Goal: Task Accomplishment & Management: Use online tool/utility

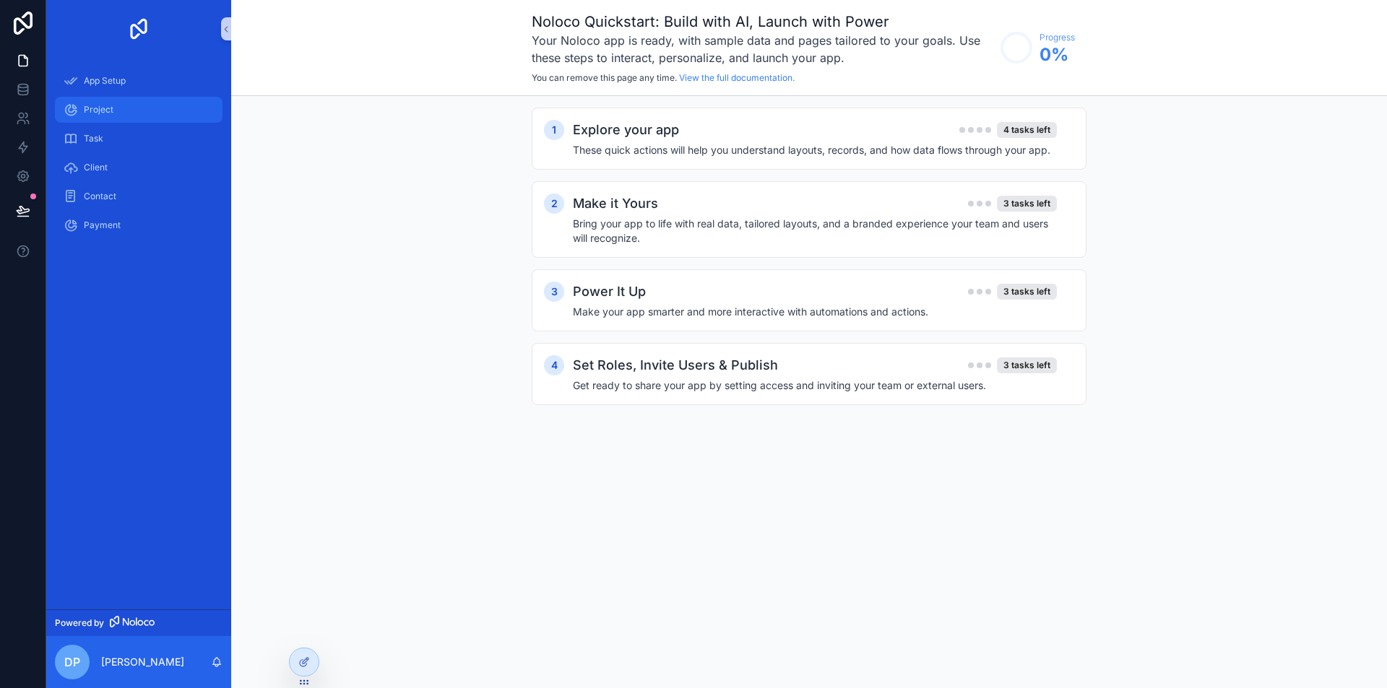
click at [90, 106] on span "Project" at bounding box center [99, 110] width 30 height 12
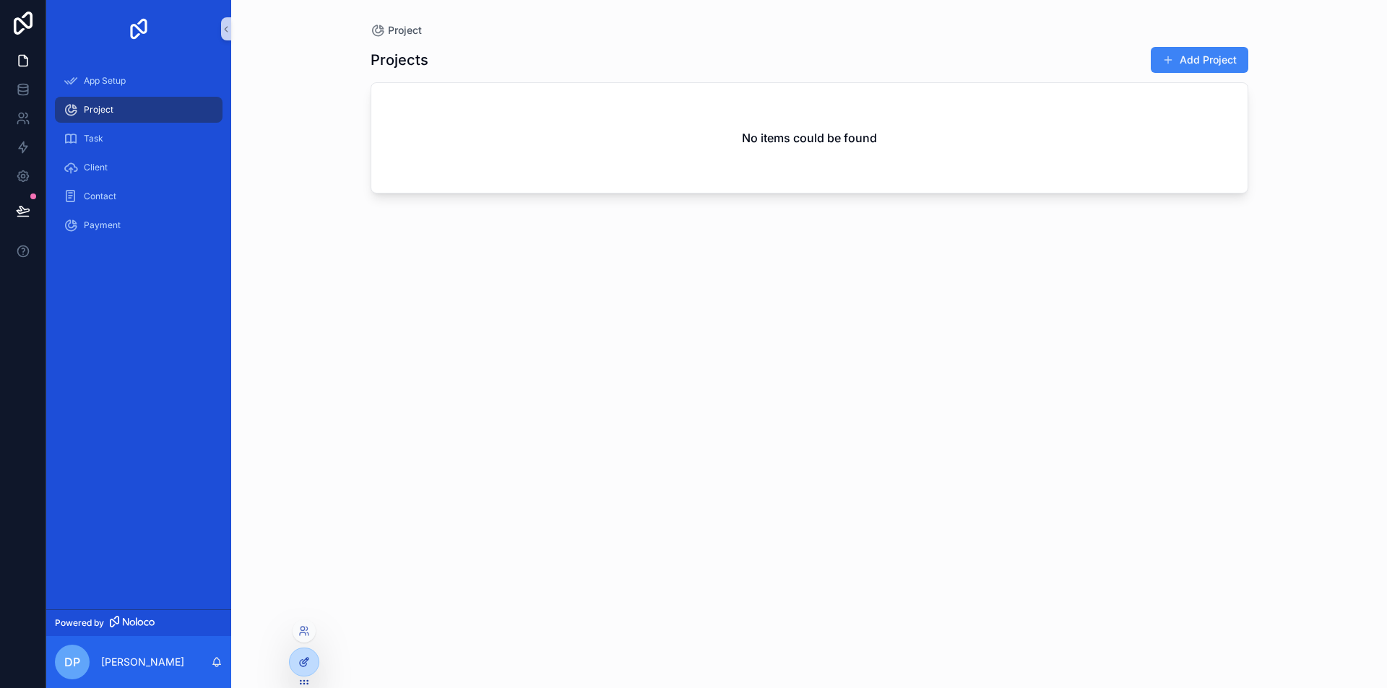
click at [302, 670] on div at bounding box center [304, 662] width 29 height 27
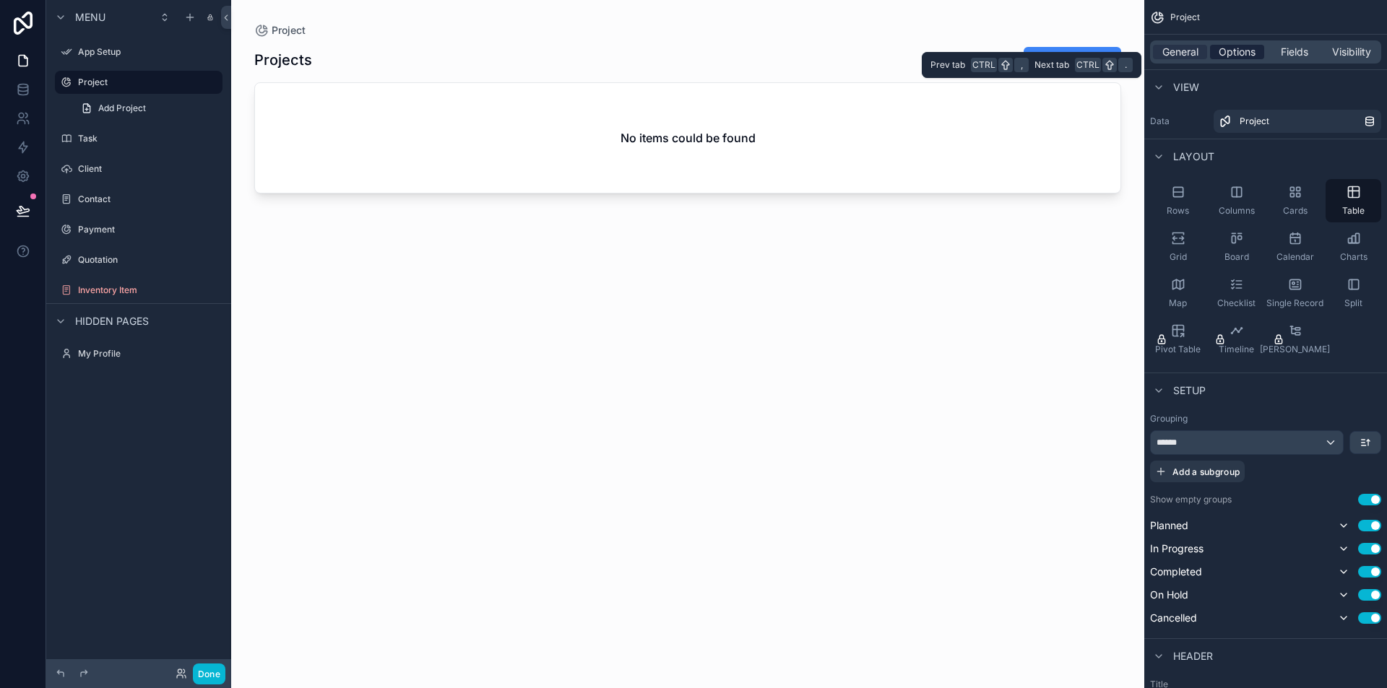
click at [1231, 52] on span "Options" at bounding box center [1236, 52] width 37 height 14
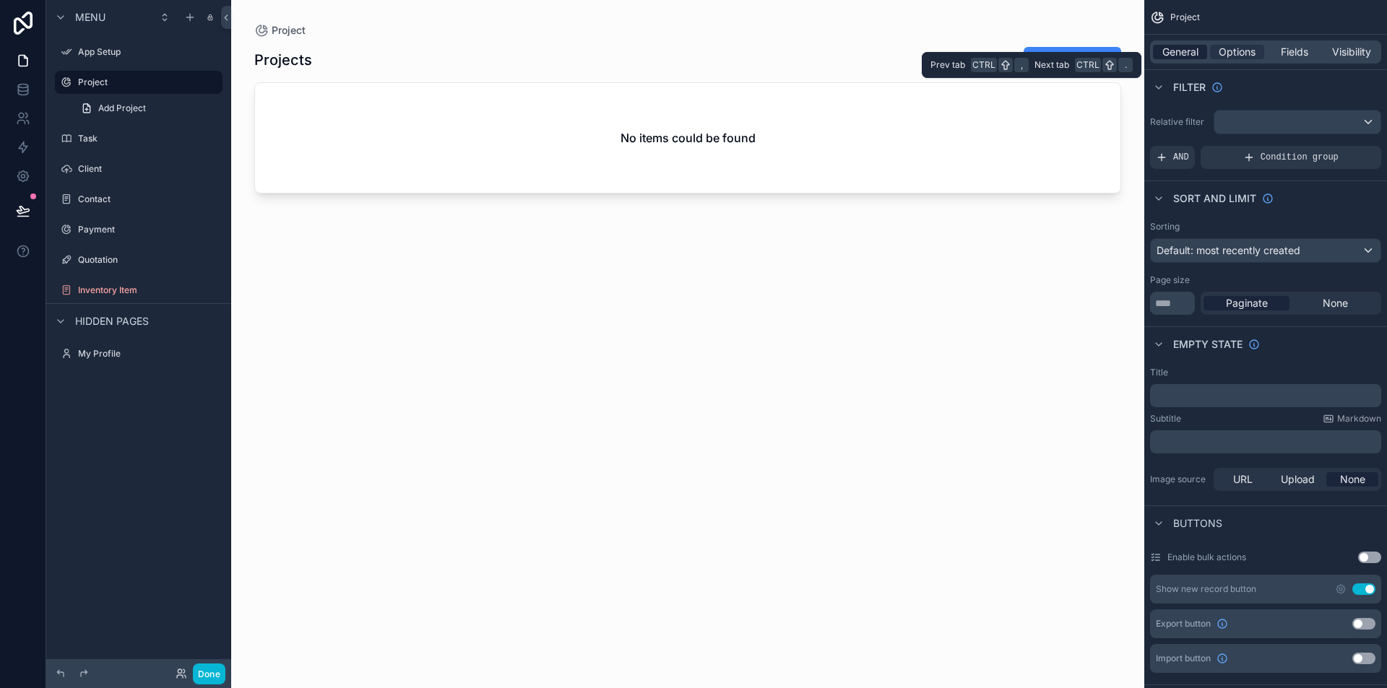
click at [1178, 51] on span "General" at bounding box center [1180, 52] width 36 height 14
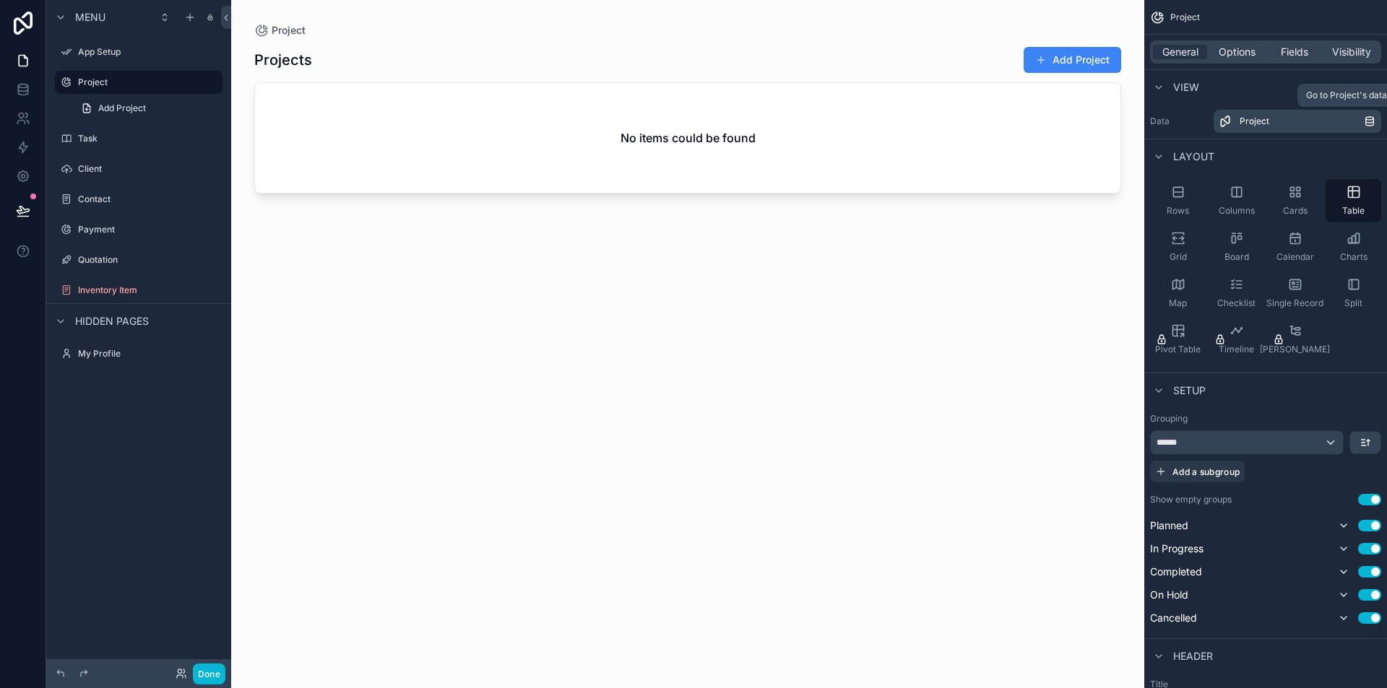
click at [1325, 117] on div "Project" at bounding box center [1301, 122] width 124 height 12
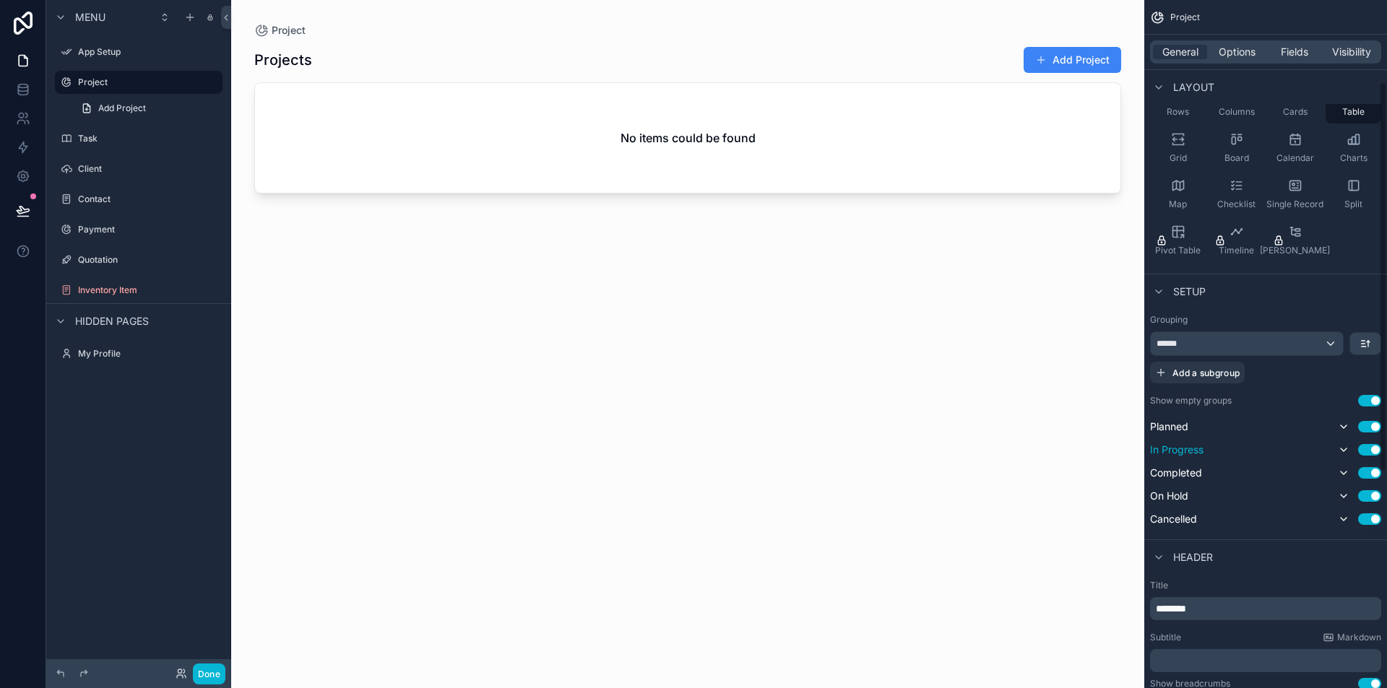
scroll to position [144, 0]
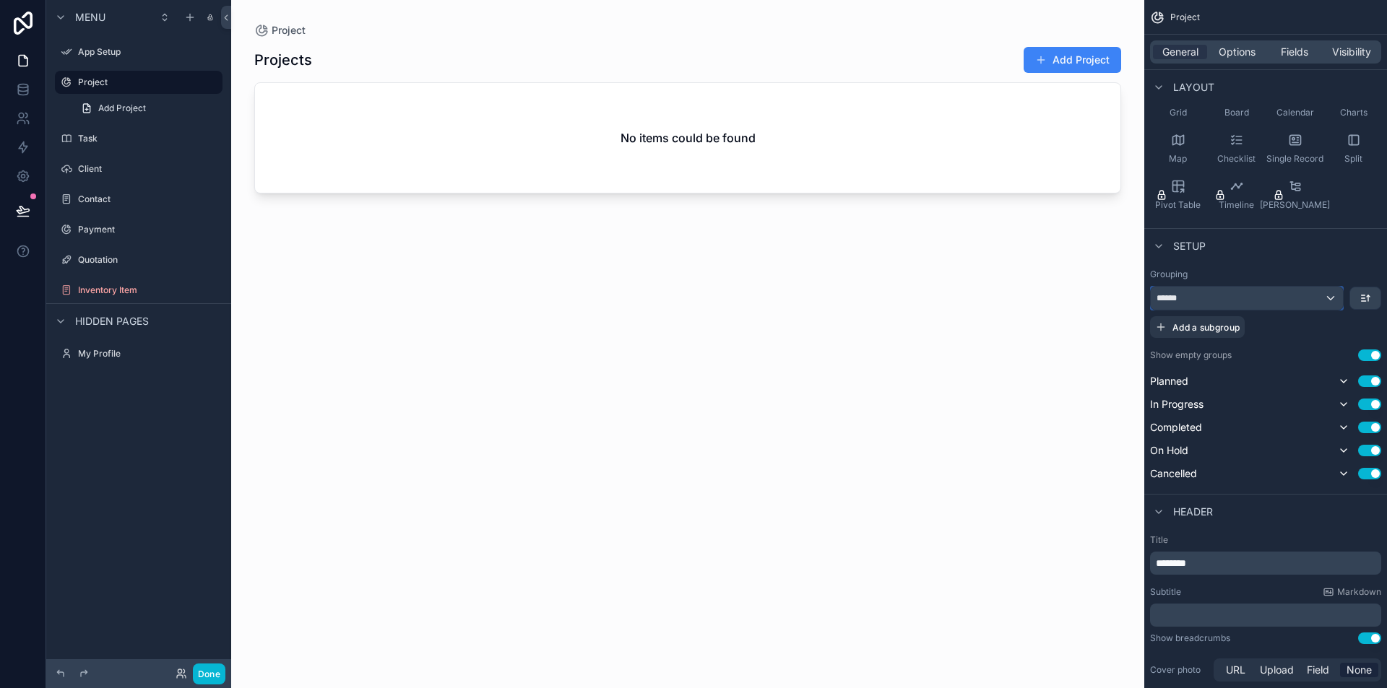
click at [1324, 298] on div "******" at bounding box center [1247, 298] width 192 height 23
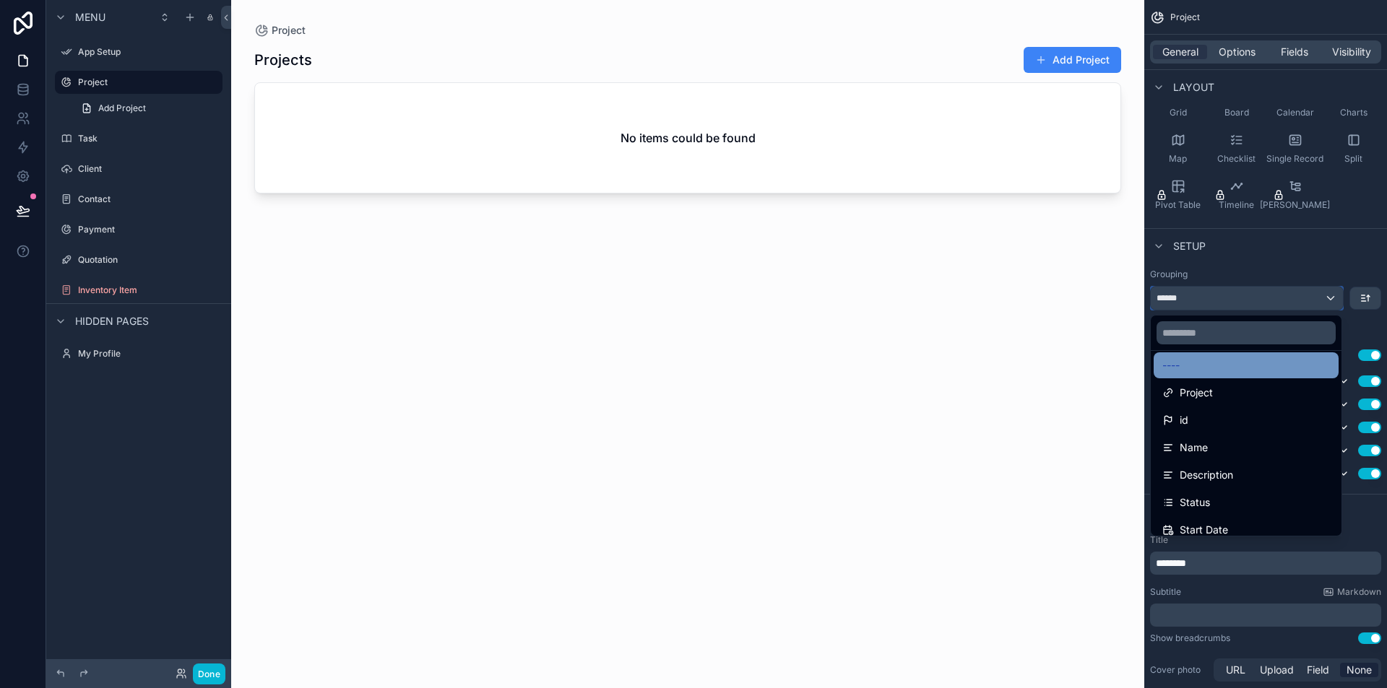
scroll to position [0, 0]
click at [1315, 293] on div "scrollable content" at bounding box center [693, 344] width 1387 height 688
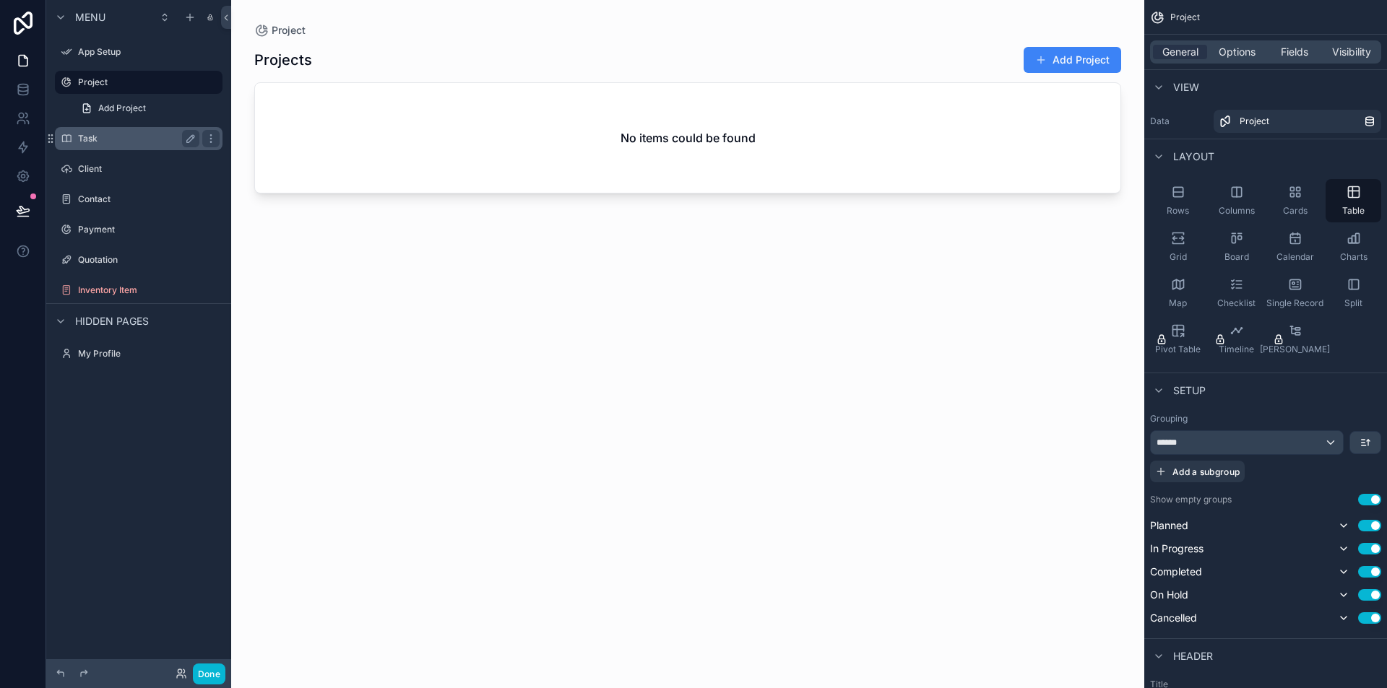
click at [121, 146] on div "Task" at bounding box center [138, 138] width 121 height 17
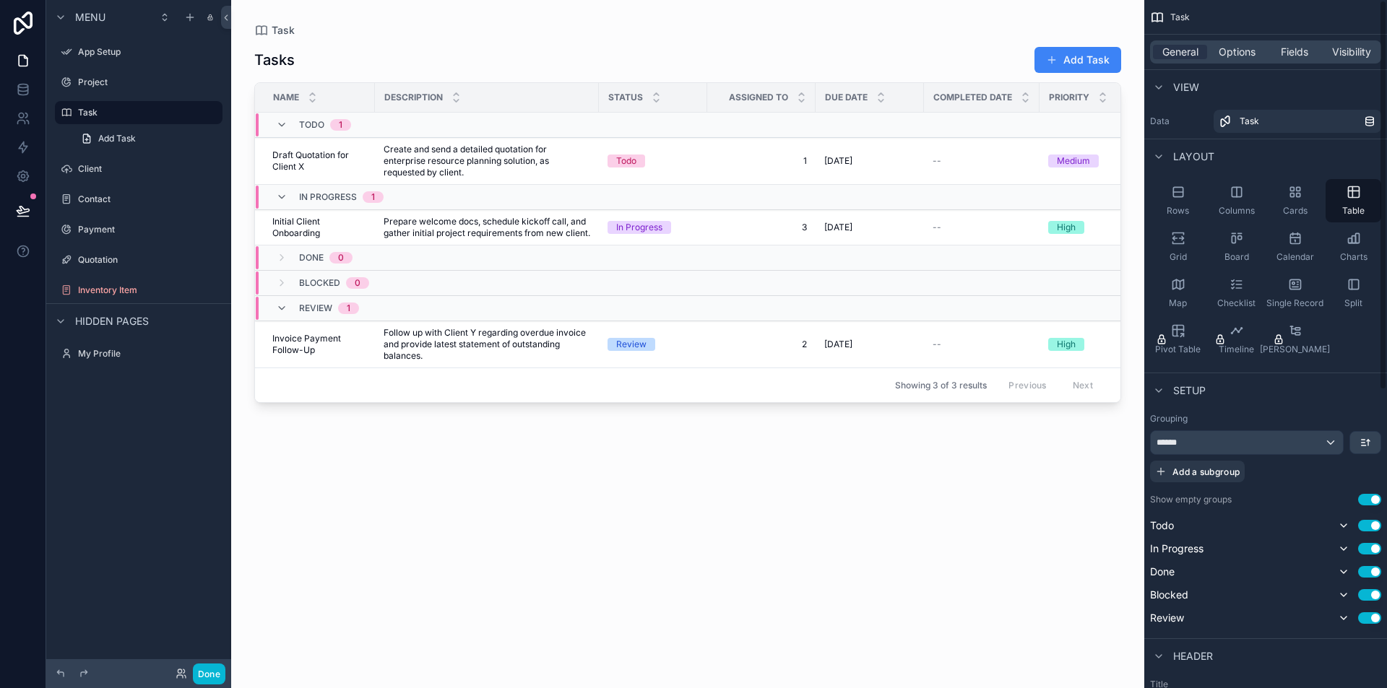
click at [1236, 60] on div "General Options Fields Visibility" at bounding box center [1265, 51] width 231 height 23
click at [1236, 54] on span "Options" at bounding box center [1236, 52] width 37 height 14
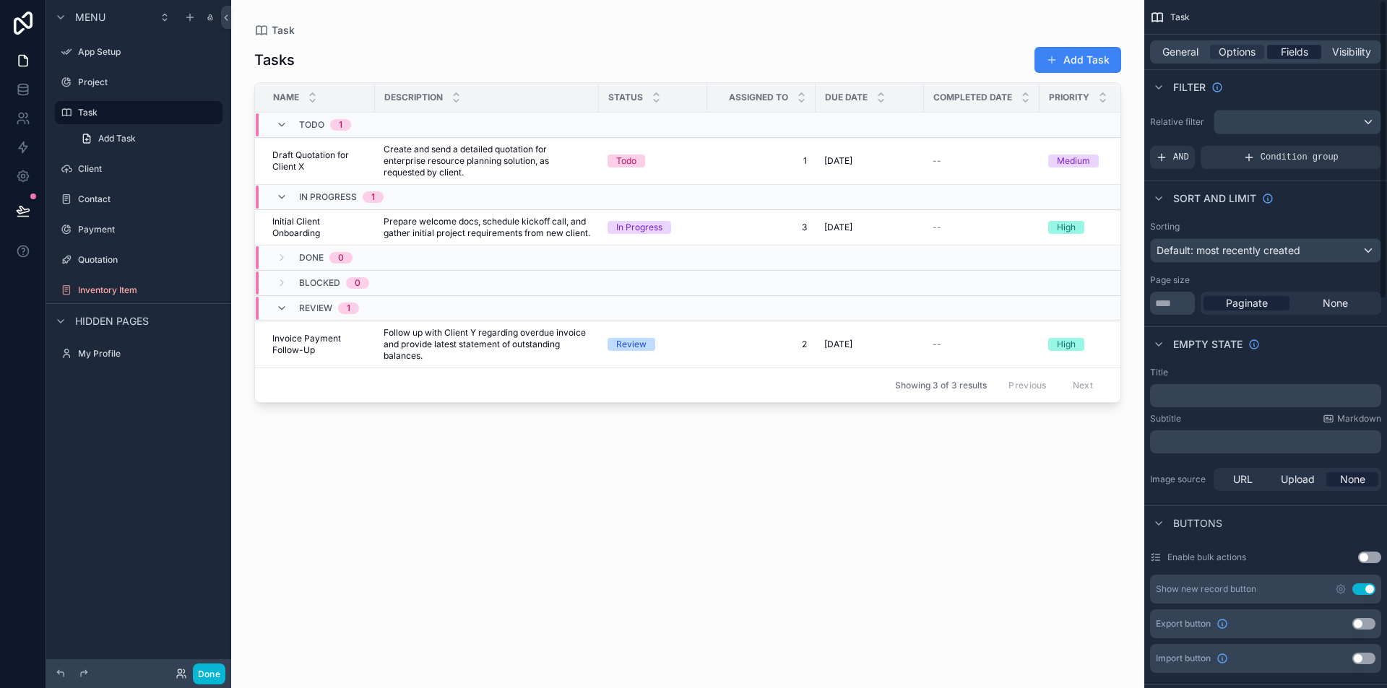
click at [1302, 47] on span "Fields" at bounding box center [1294, 52] width 27 height 14
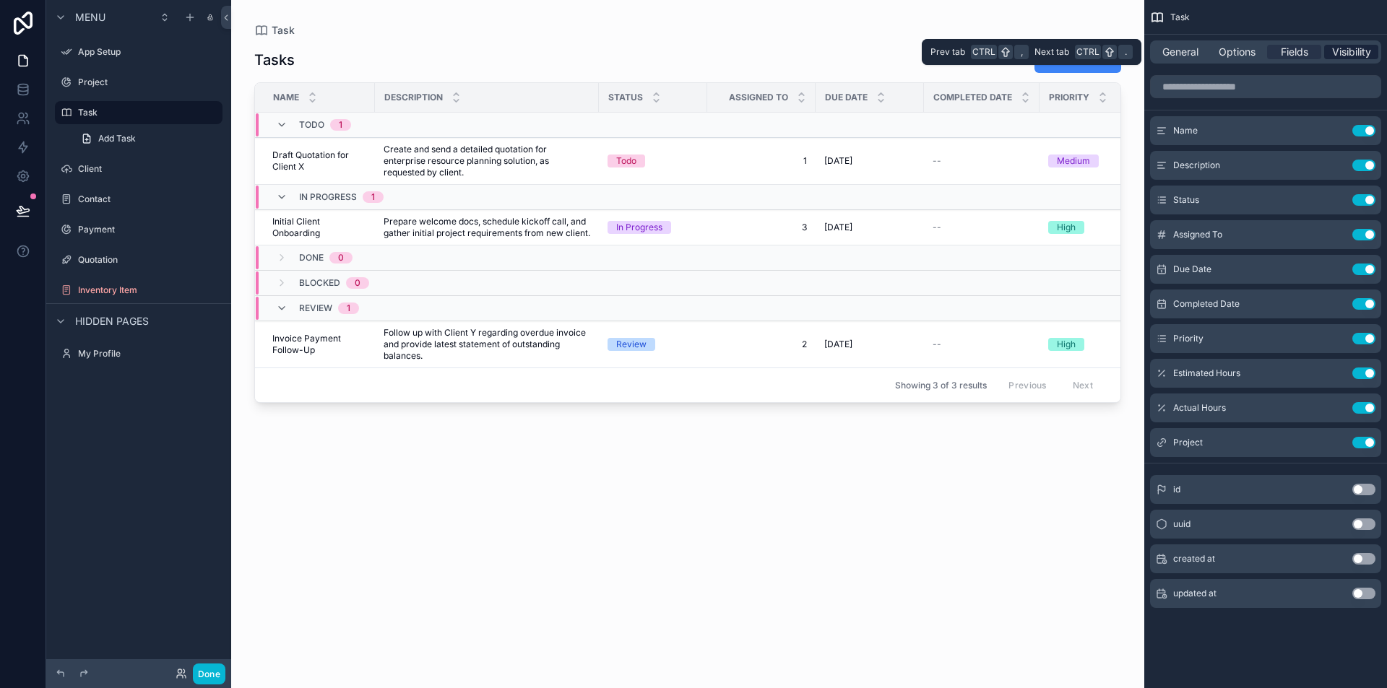
click at [1348, 55] on span "Visibility" at bounding box center [1351, 52] width 39 height 14
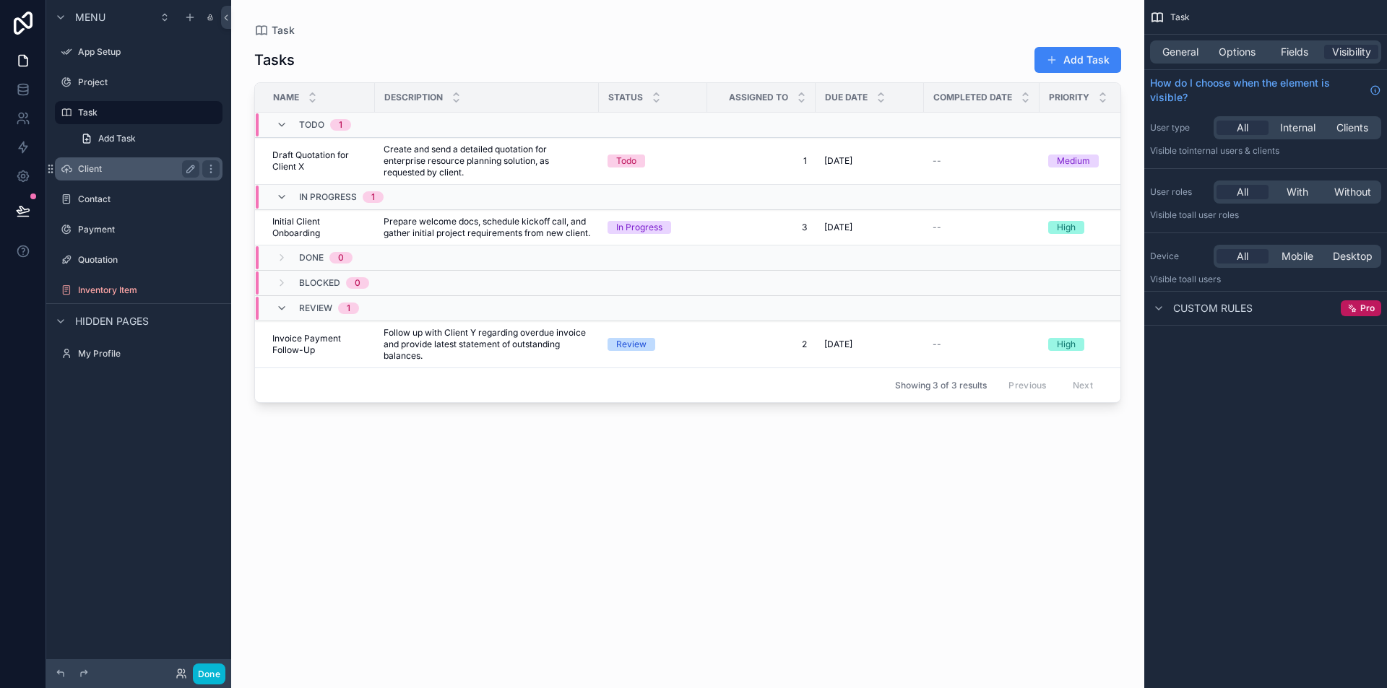
click at [120, 173] on label "Client" at bounding box center [136, 169] width 116 height 12
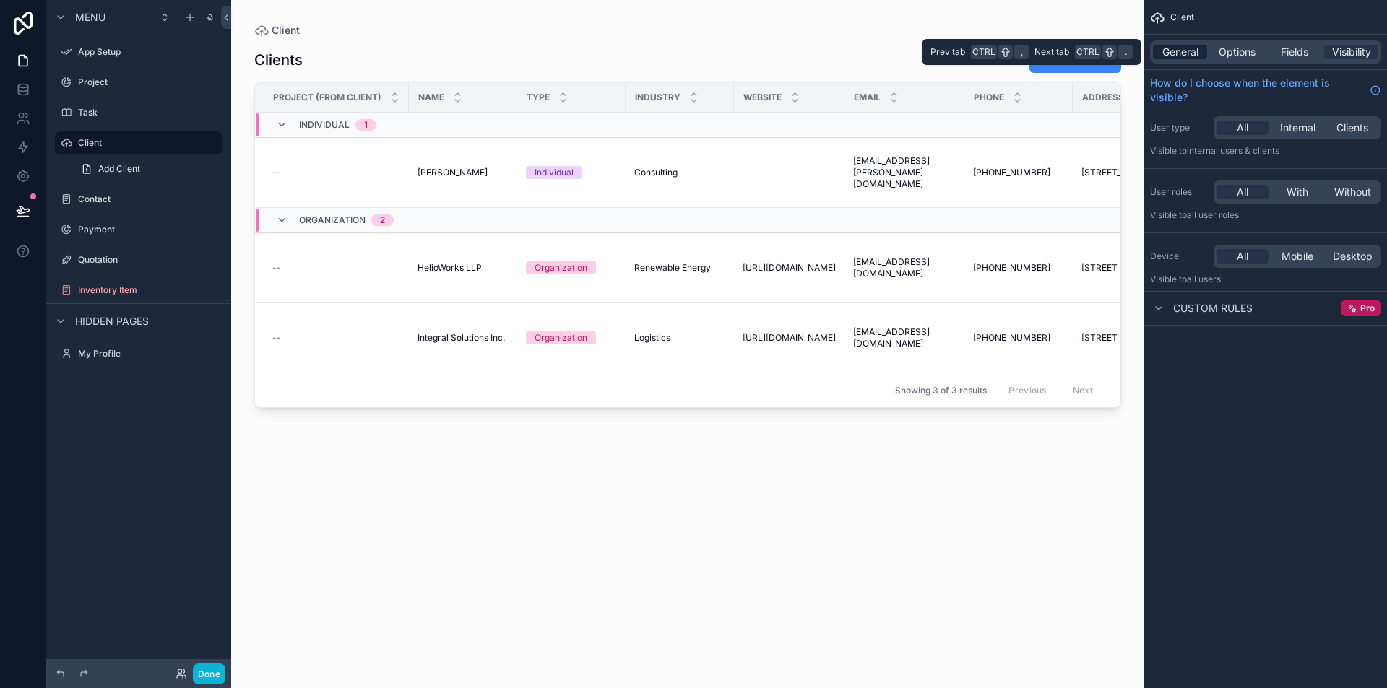
click at [1173, 48] on span "General" at bounding box center [1180, 52] width 36 height 14
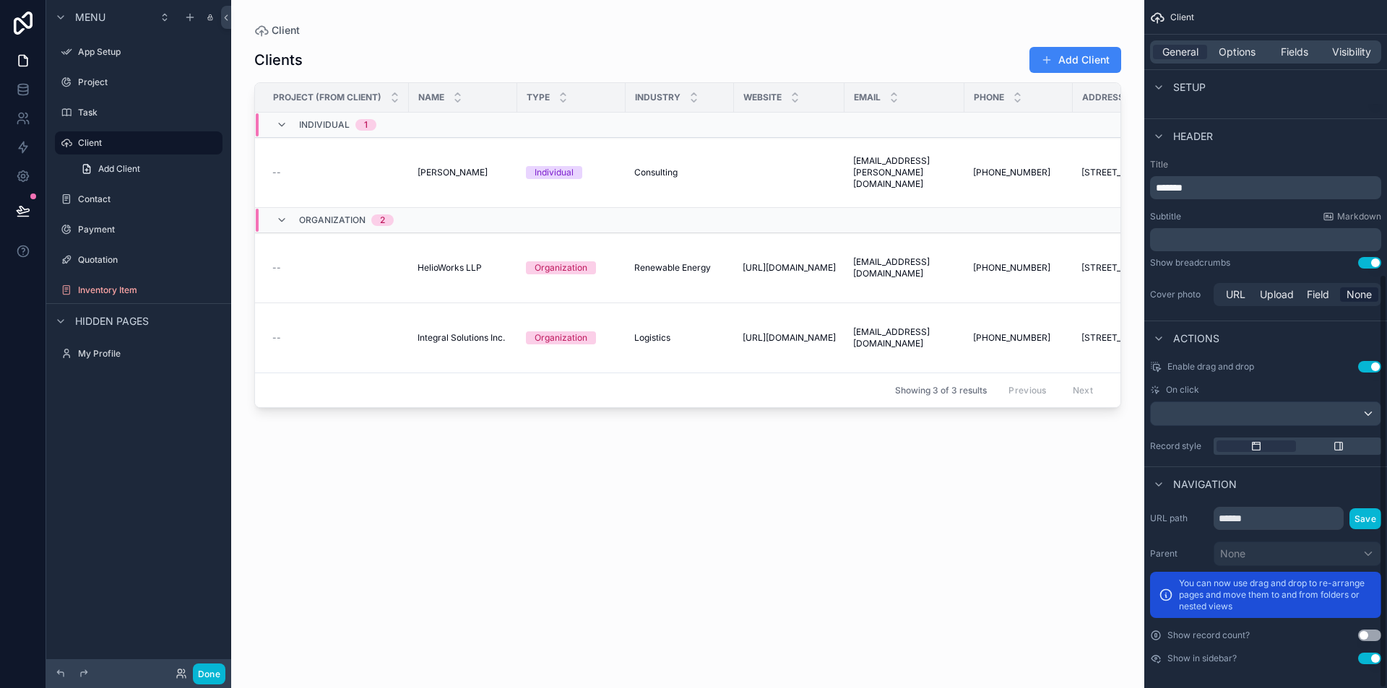
scroll to position [456, 0]
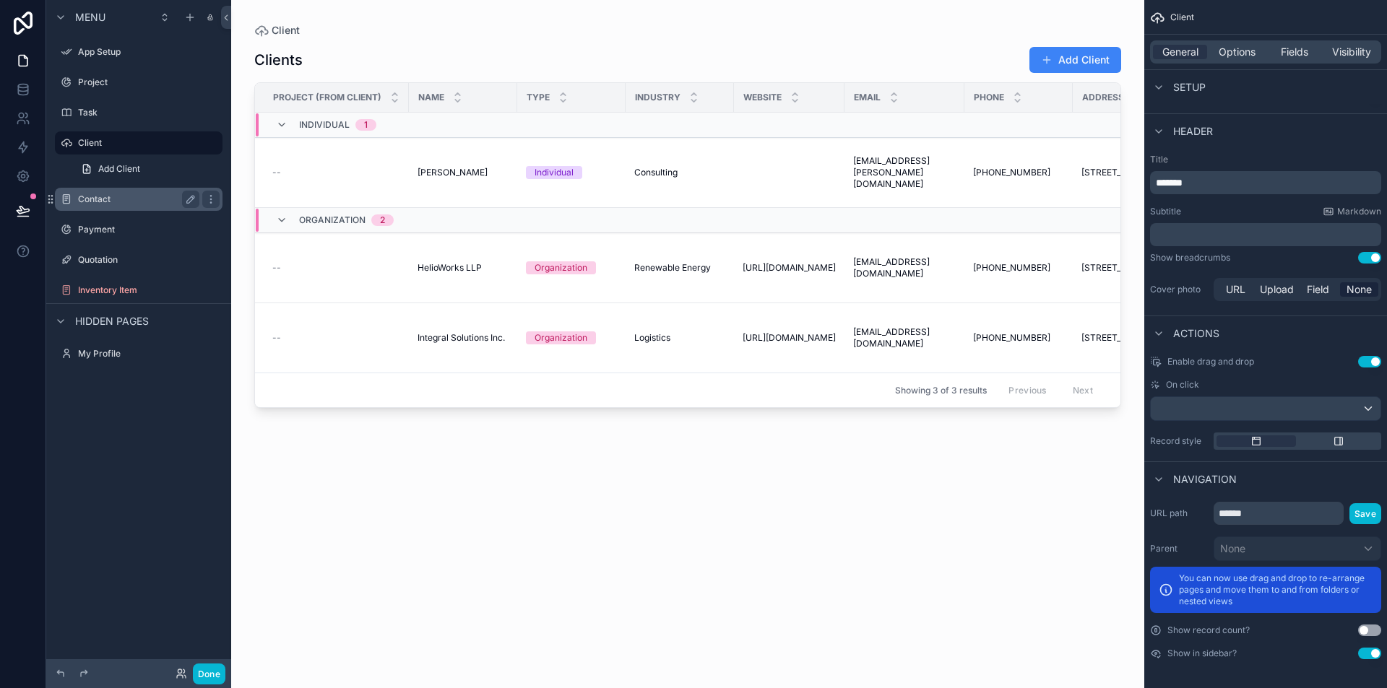
click at [98, 191] on div "Contact" at bounding box center [138, 199] width 121 height 17
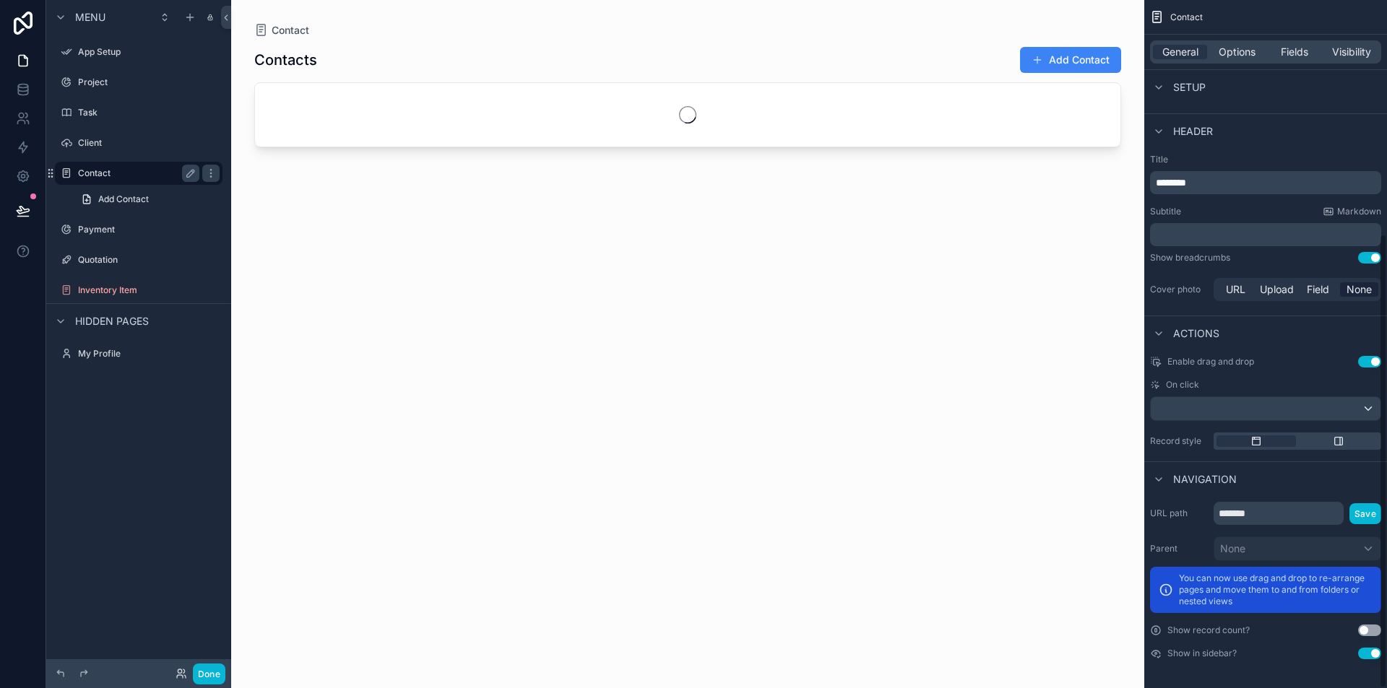
scroll to position [353, 0]
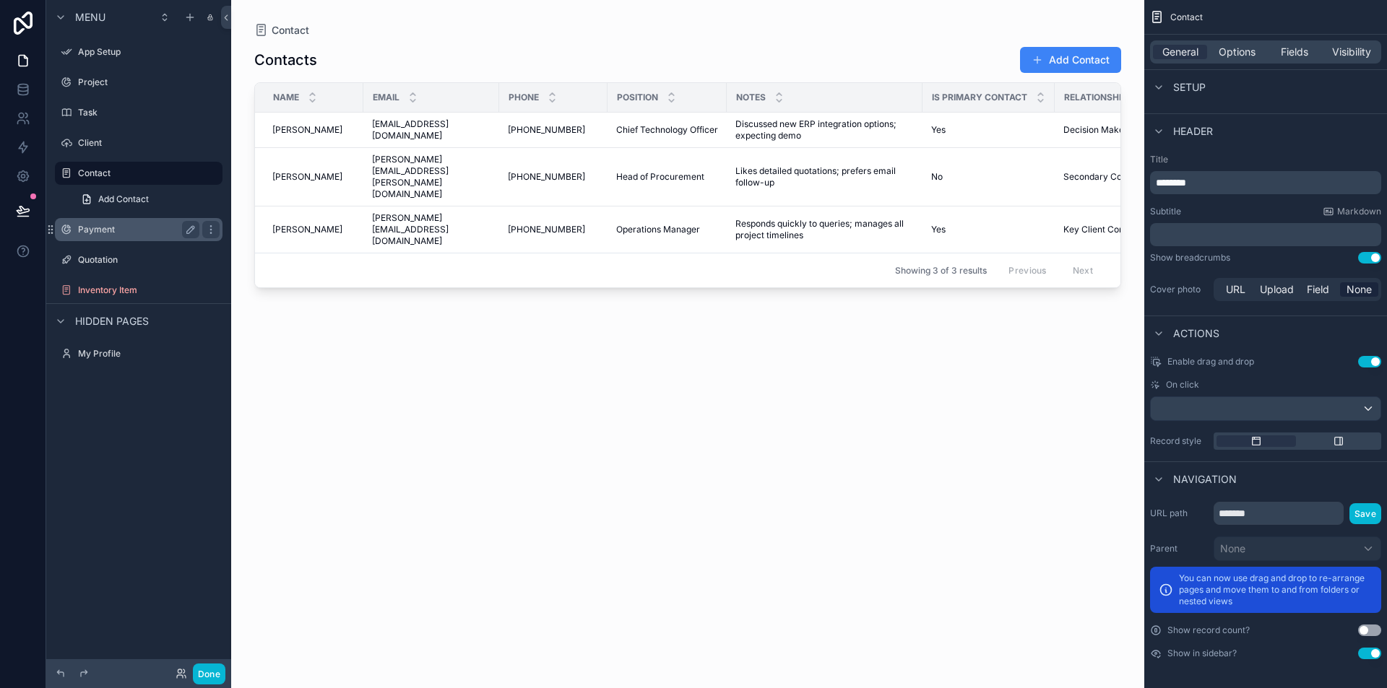
click at [126, 226] on label "Payment" at bounding box center [136, 230] width 116 height 12
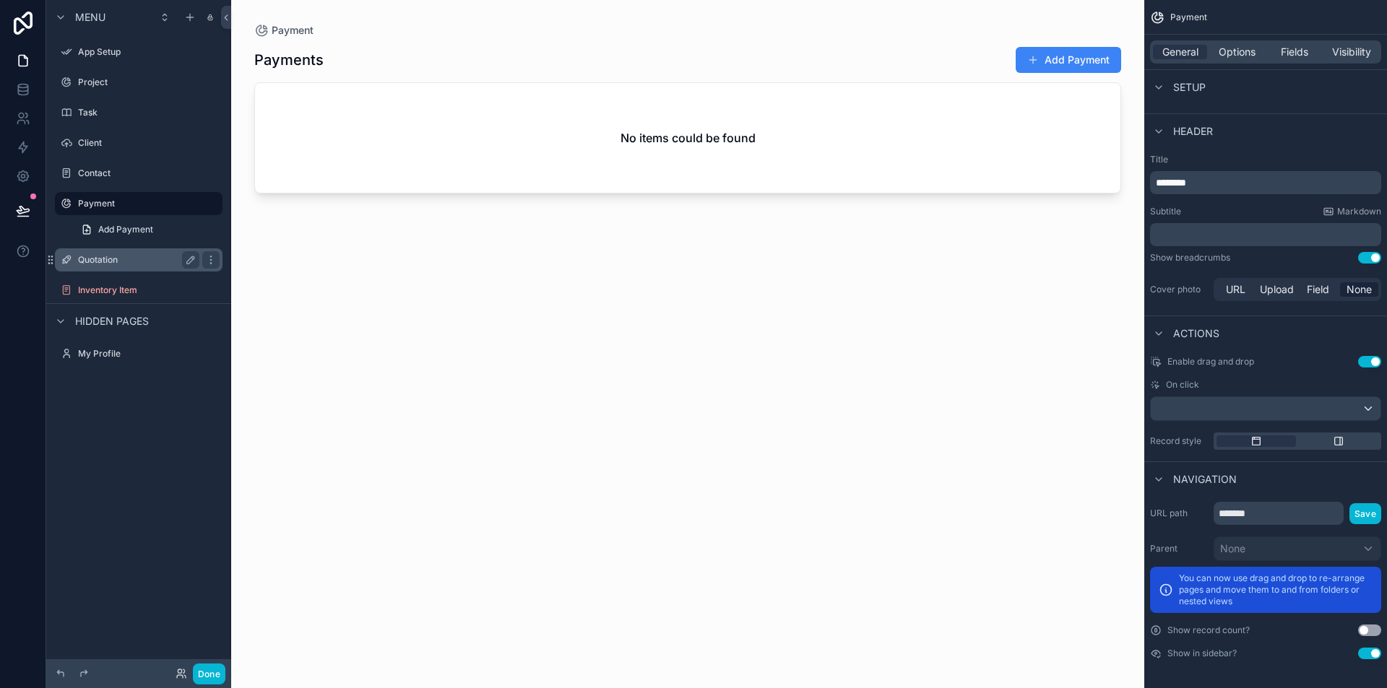
click at [120, 261] on label "Quotation" at bounding box center [136, 260] width 116 height 12
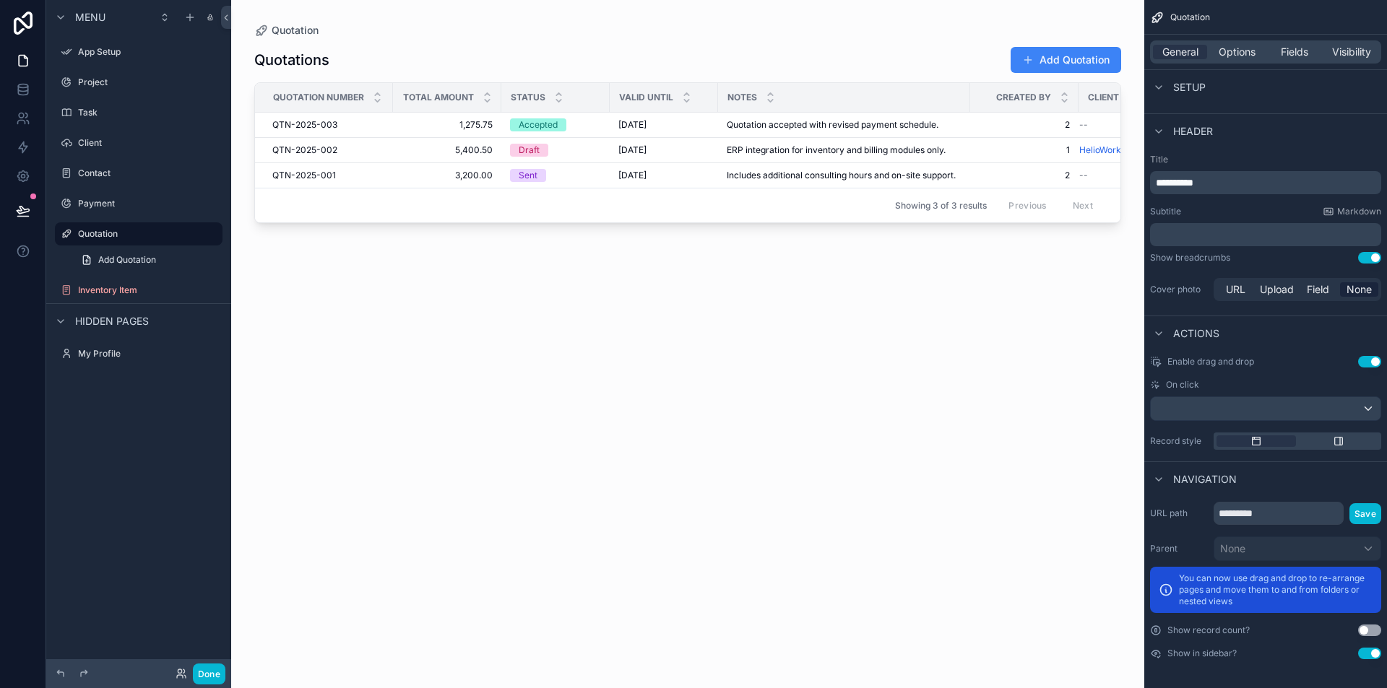
click at [1061, 64] on div "scrollable content" at bounding box center [687, 335] width 913 height 671
click at [1042, 62] on button "Add Quotation" at bounding box center [1065, 60] width 111 height 26
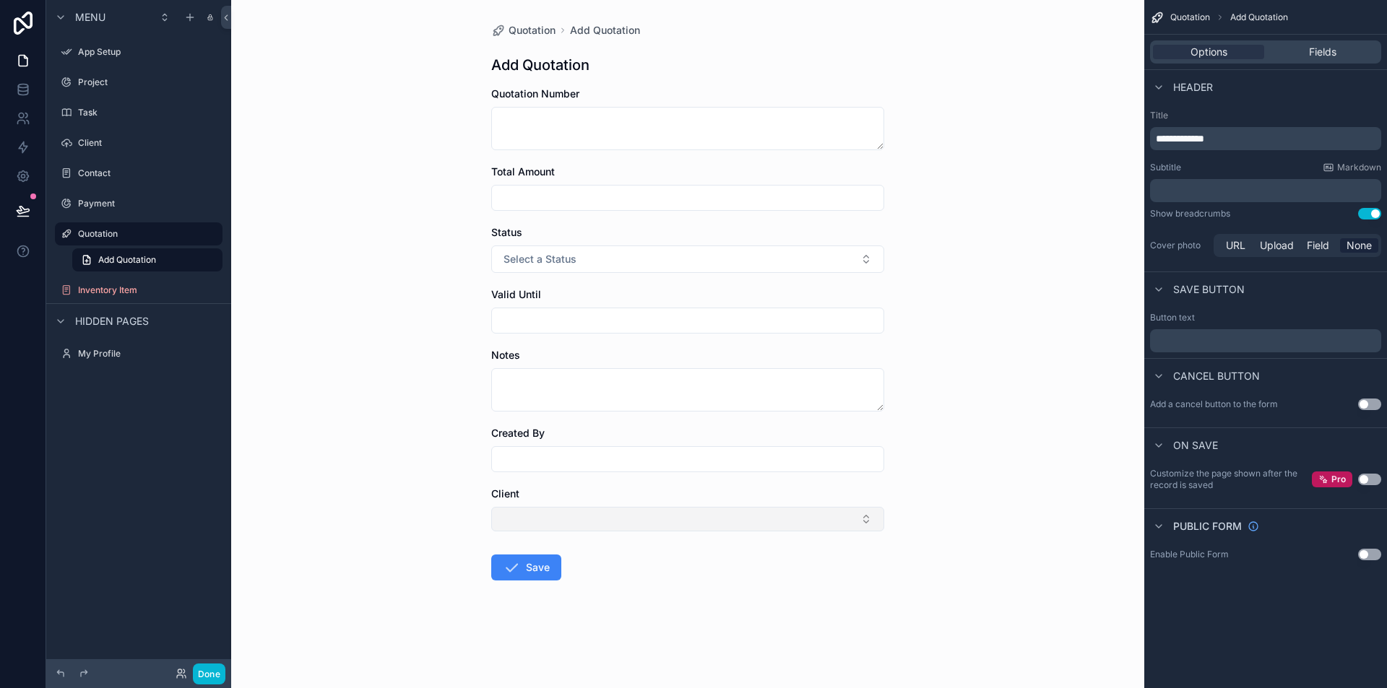
click at [683, 514] on button "Select Button" at bounding box center [687, 519] width 393 height 25
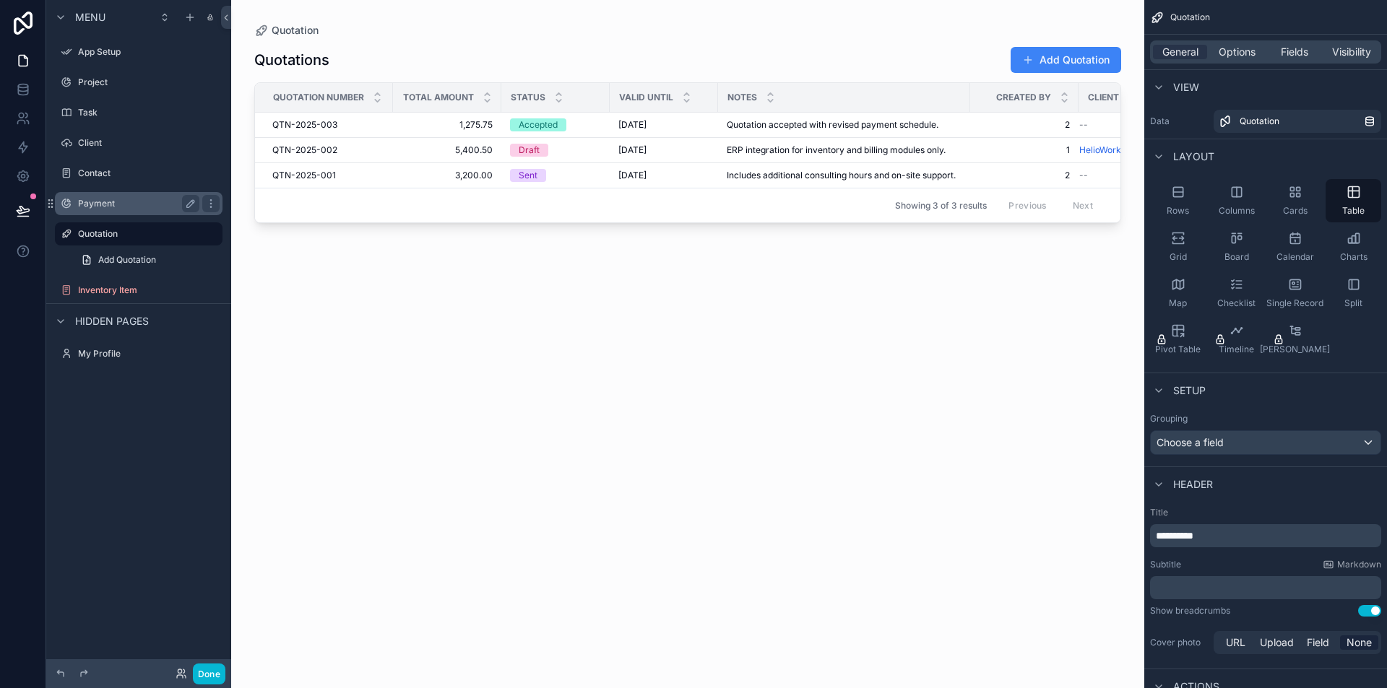
click at [148, 202] on label "Payment" at bounding box center [136, 204] width 116 height 12
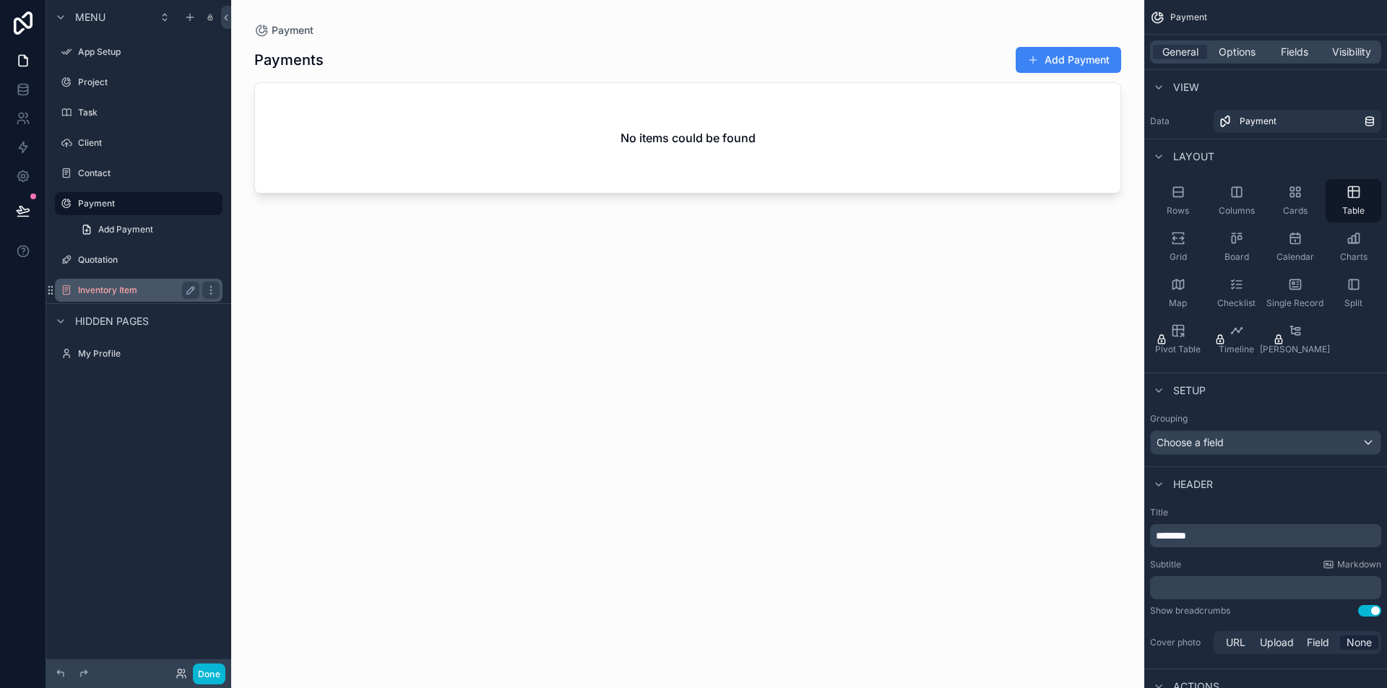
click at [113, 296] on div "Inventory Item" at bounding box center [138, 290] width 121 height 17
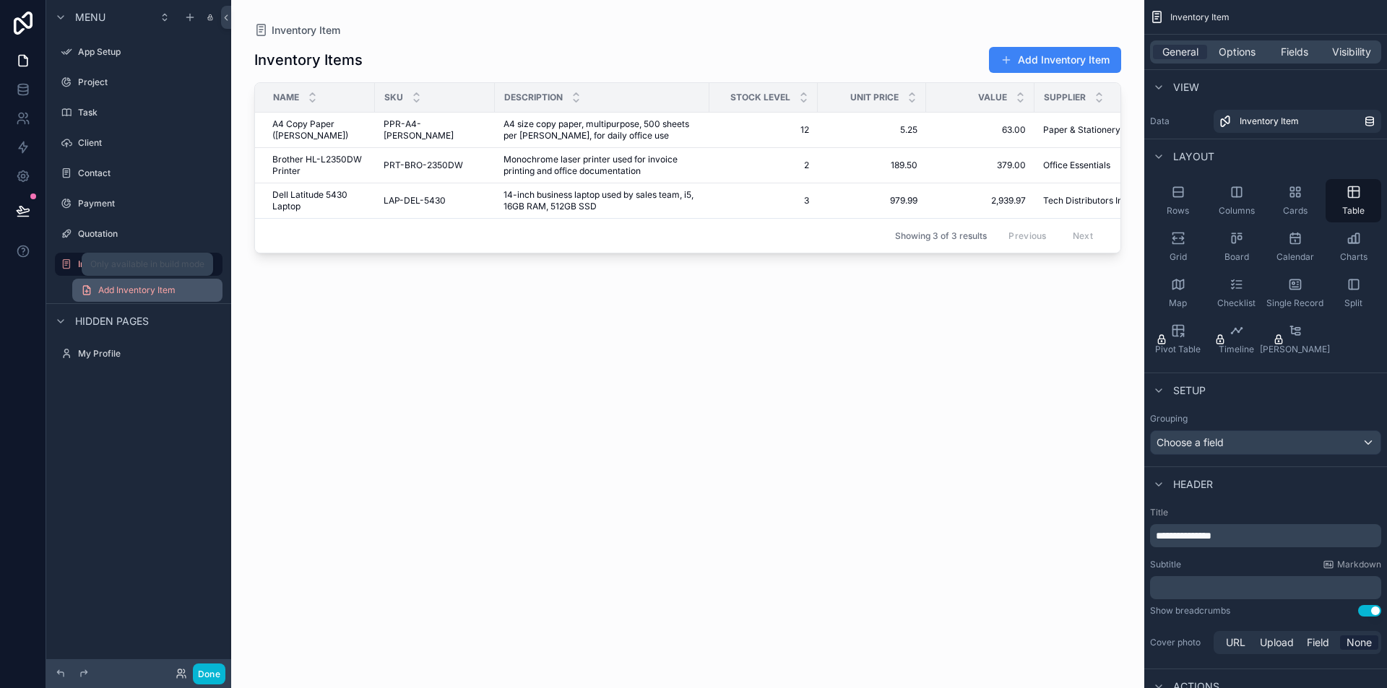
click at [105, 287] on span "Add Inventory Item" at bounding box center [136, 291] width 77 height 12
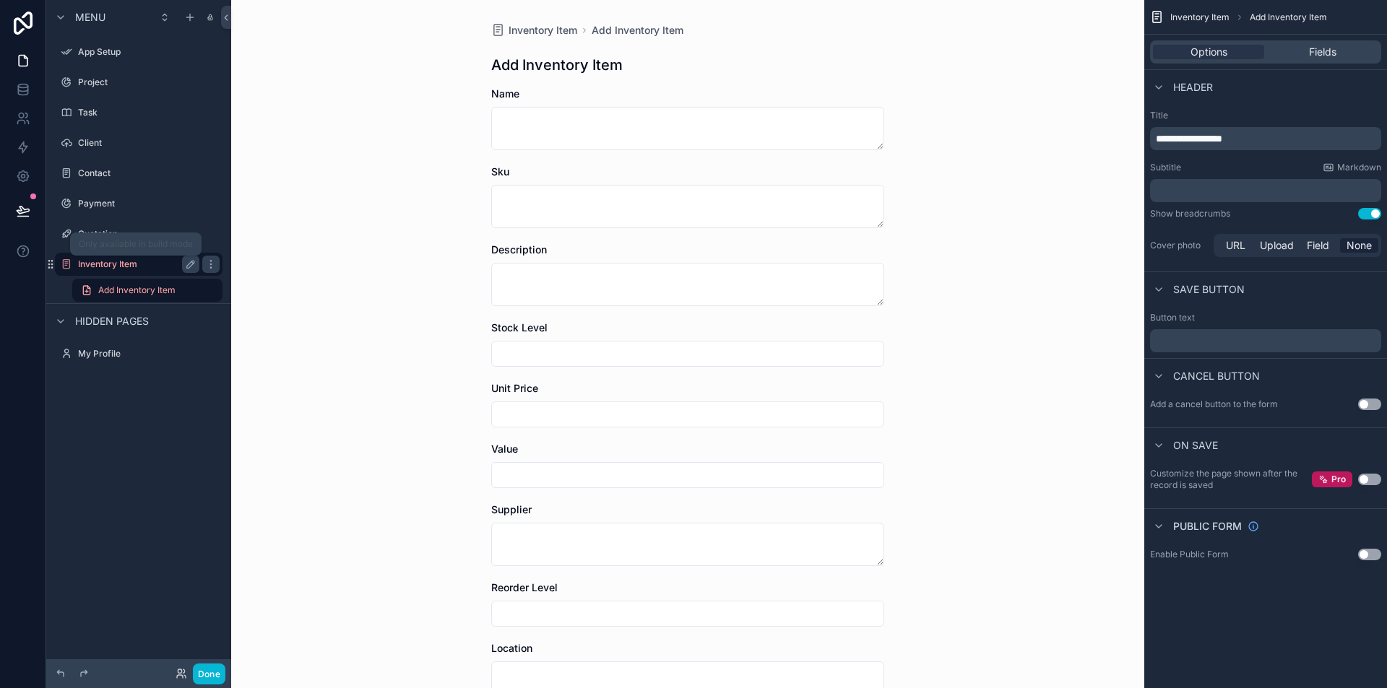
click at [112, 269] on label "Inventory Item" at bounding box center [136, 265] width 116 height 12
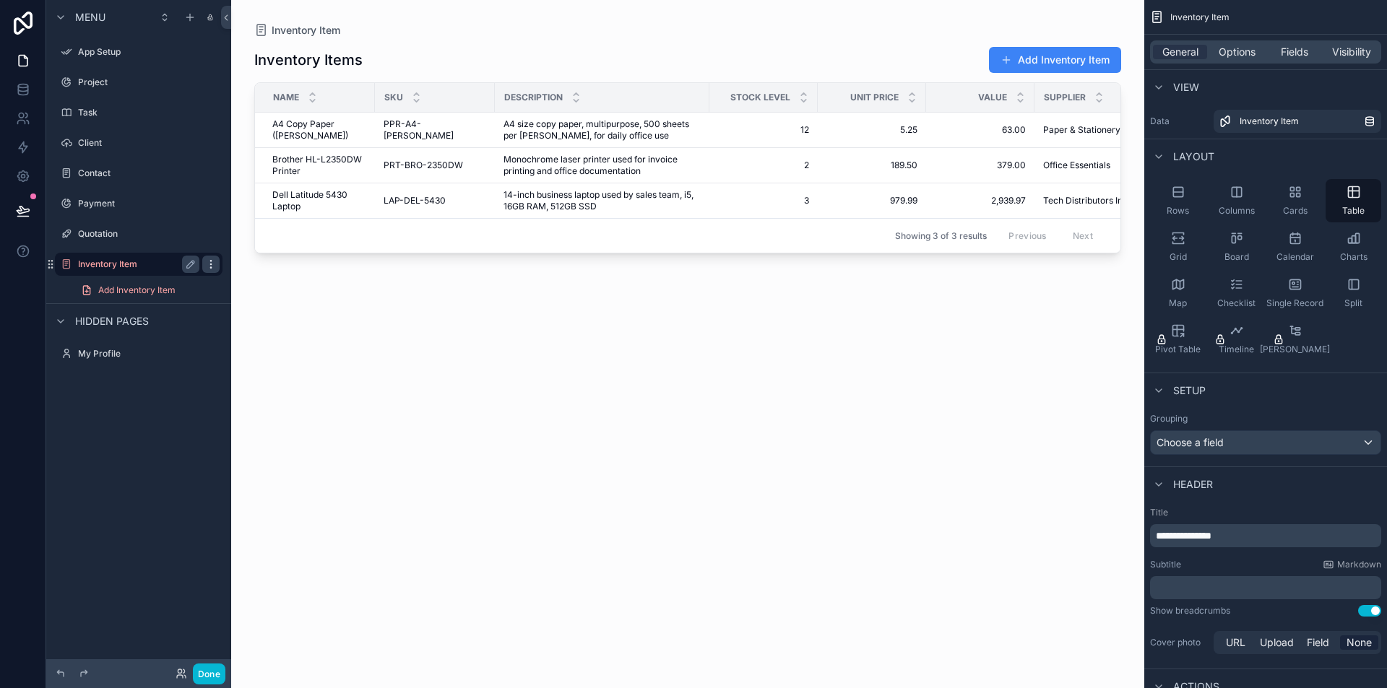
click at [215, 260] on icon "scrollable content" at bounding box center [211, 265] width 12 height 12
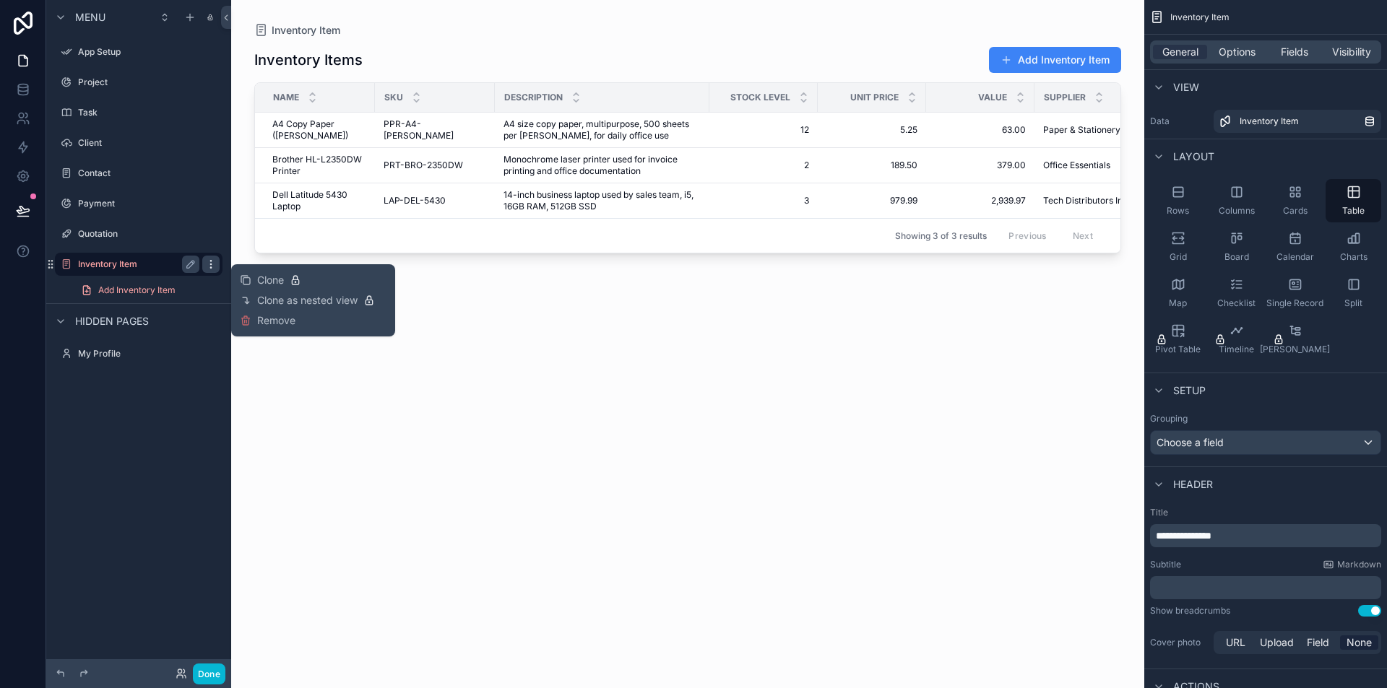
click at [215, 260] on icon "scrollable content" at bounding box center [211, 265] width 12 height 12
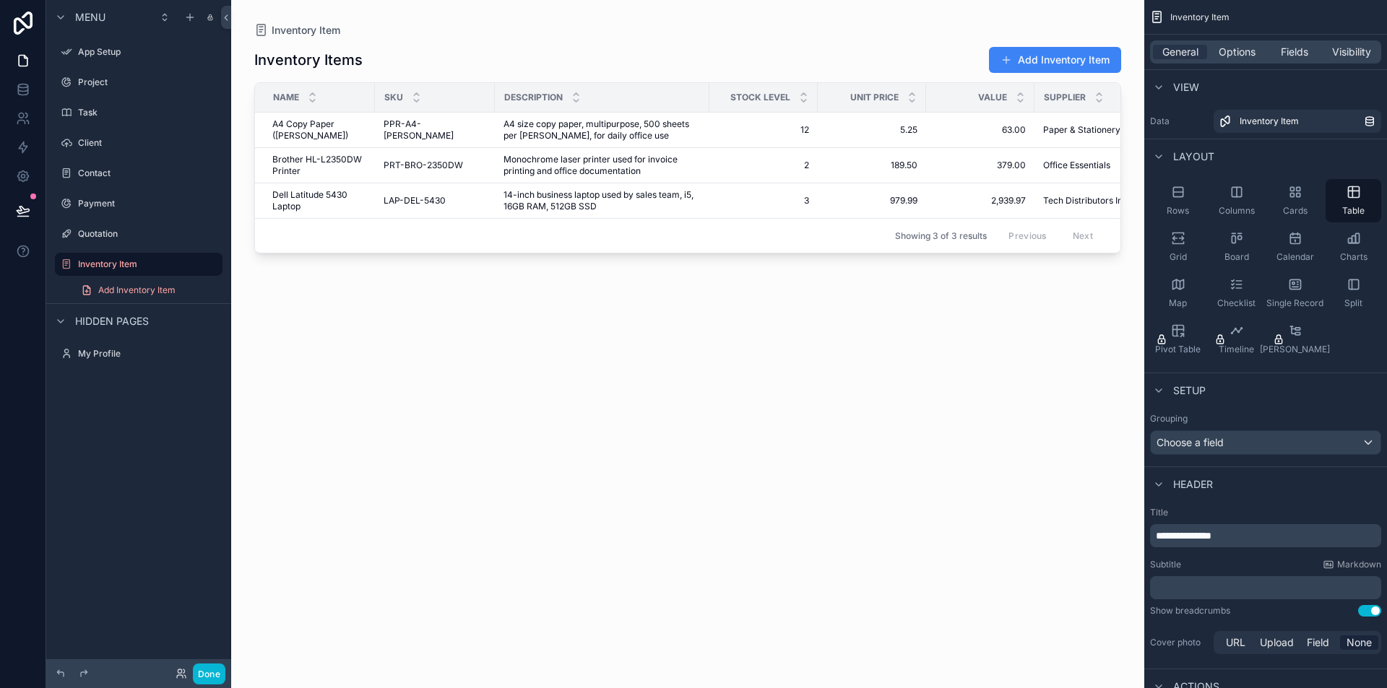
click at [155, 412] on div "Menu App Setup Project Task Client Contact Payment Quotation Inventory Item Add…" at bounding box center [138, 335] width 185 height 671
click at [20, 215] on icon at bounding box center [23, 211] width 14 height 14
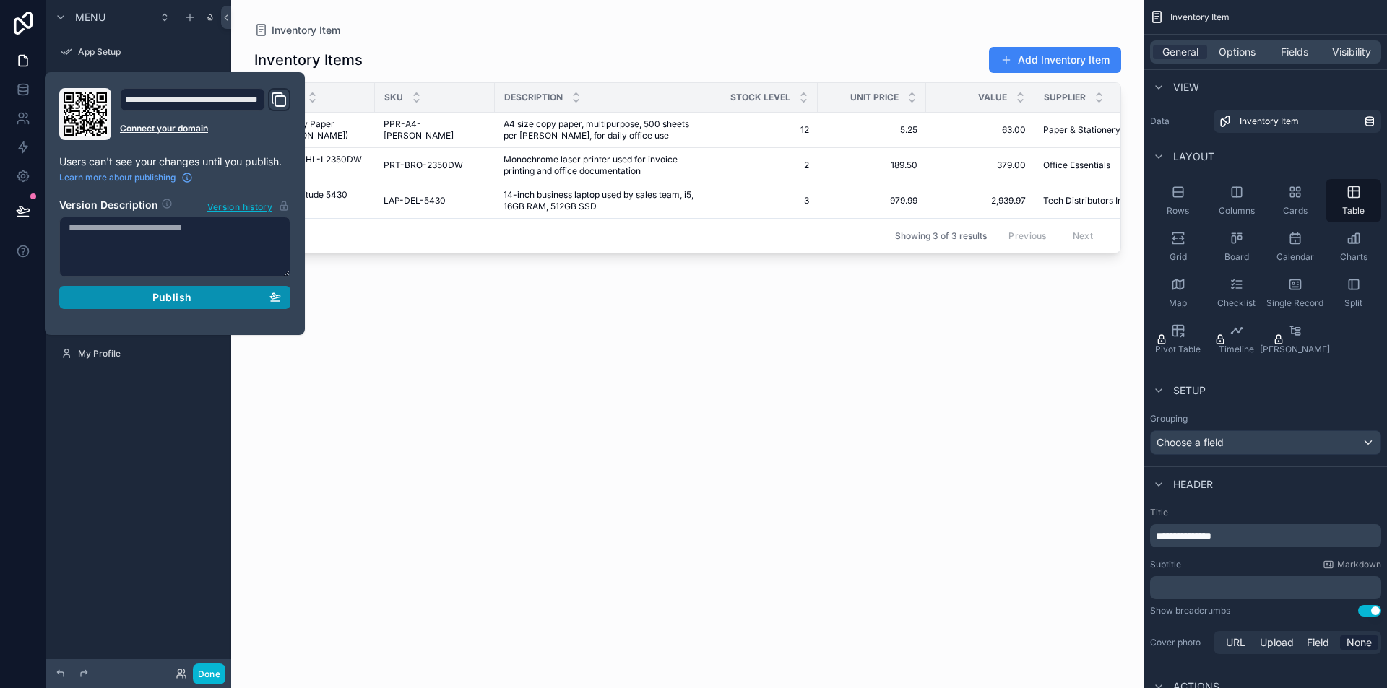
click at [183, 300] on span "Publish" at bounding box center [171, 297] width 39 height 13
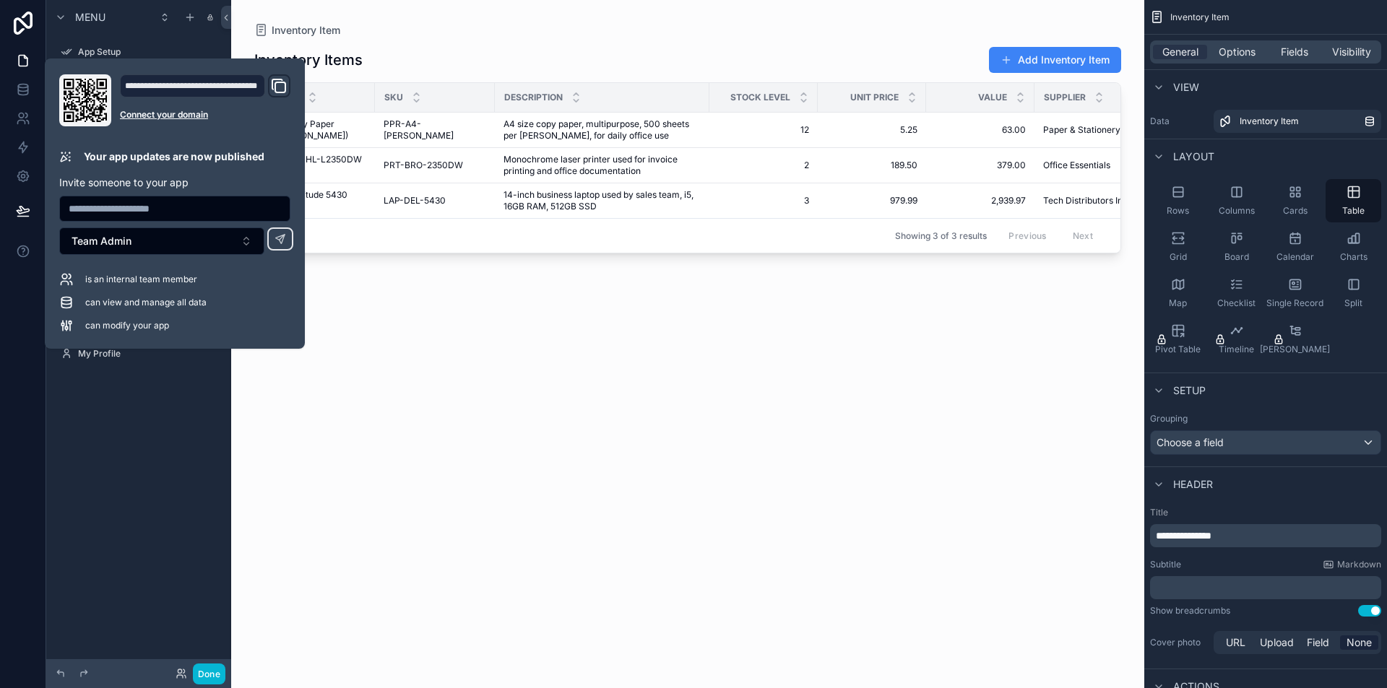
click at [165, 207] on input "text" at bounding box center [175, 209] width 230 height 20
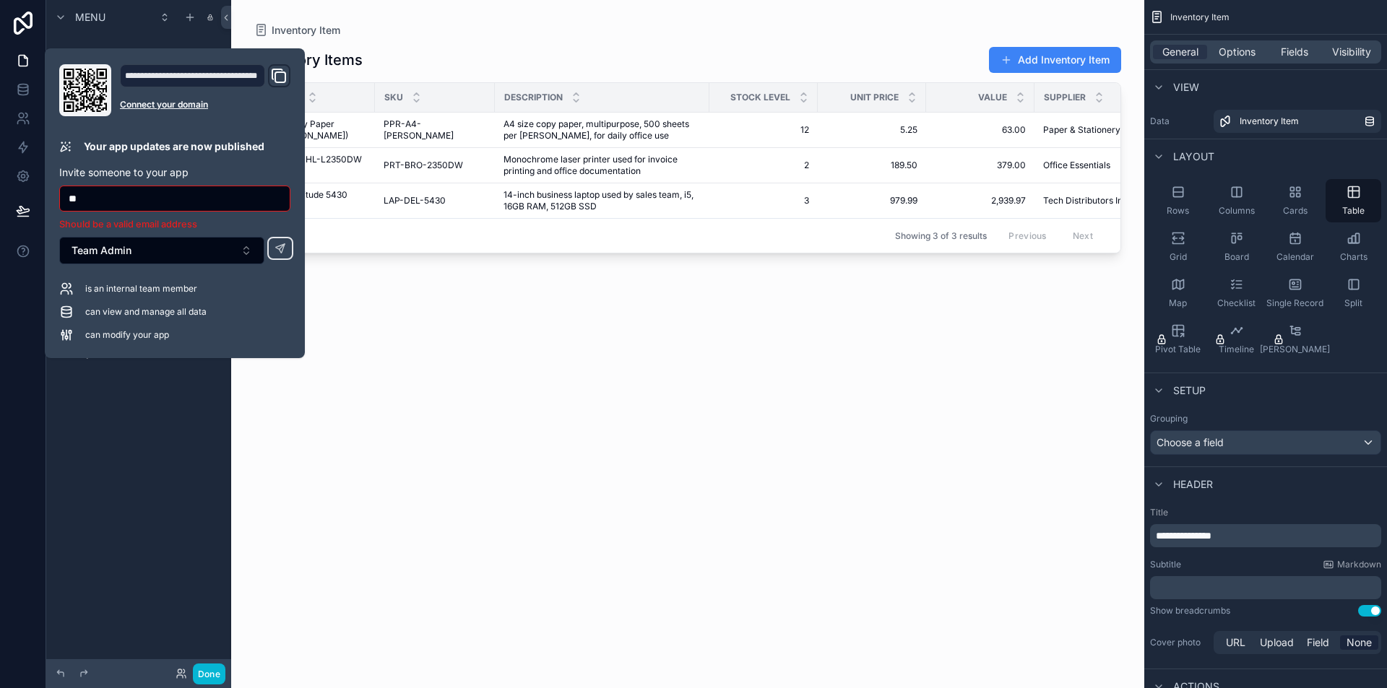
type input "*"
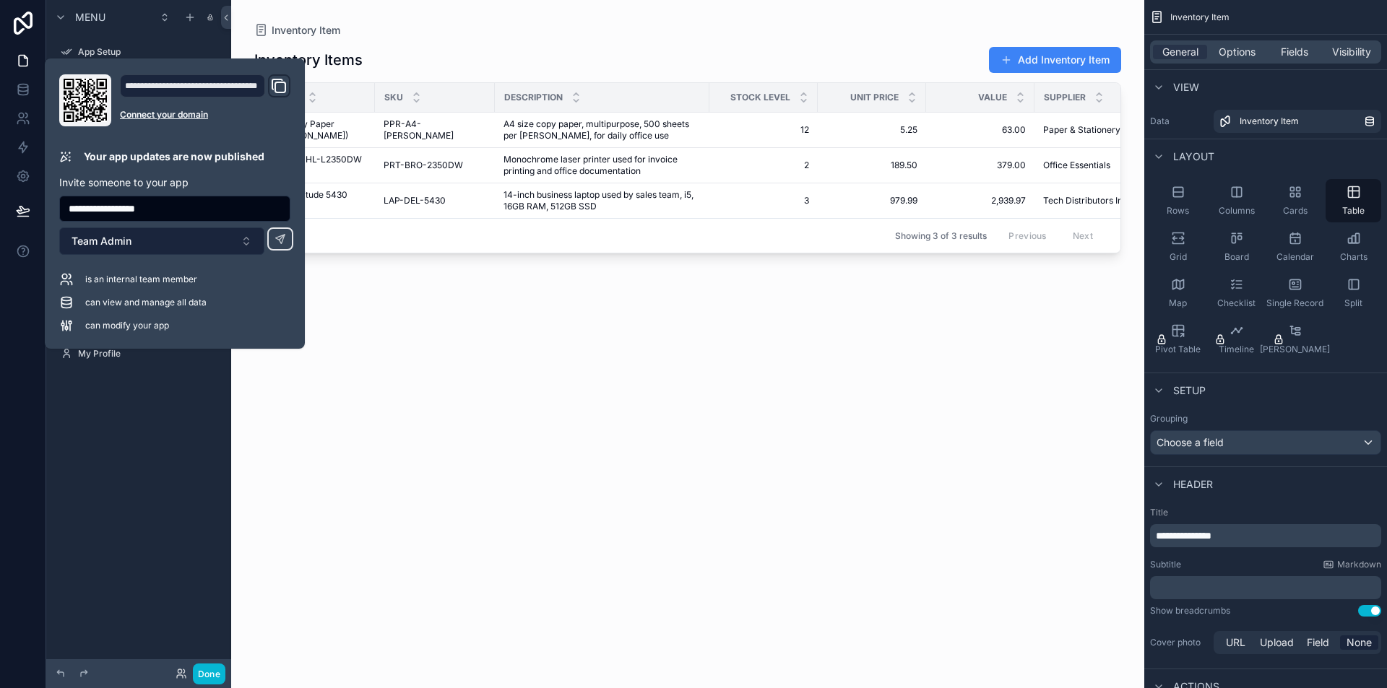
type input "**********"
click at [241, 238] on button "Team Admin" at bounding box center [161, 241] width 205 height 27
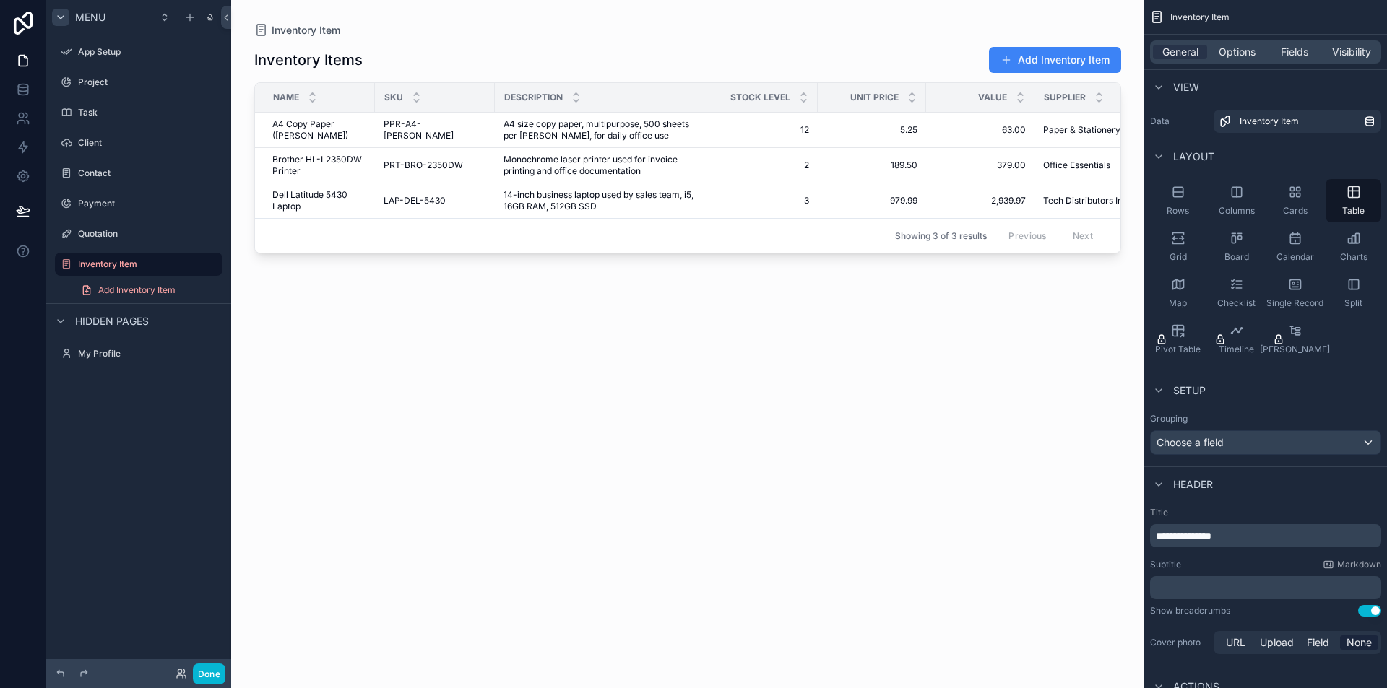
click at [69, 12] on div "scrollable content" at bounding box center [60, 17] width 17 height 17
click at [20, 52] on link at bounding box center [23, 60] width 46 height 29
click at [25, 59] on icon at bounding box center [25, 57] width 3 height 3
click at [23, 23] on icon at bounding box center [23, 23] width 19 height 23
